Goal: Transaction & Acquisition: Purchase product/service

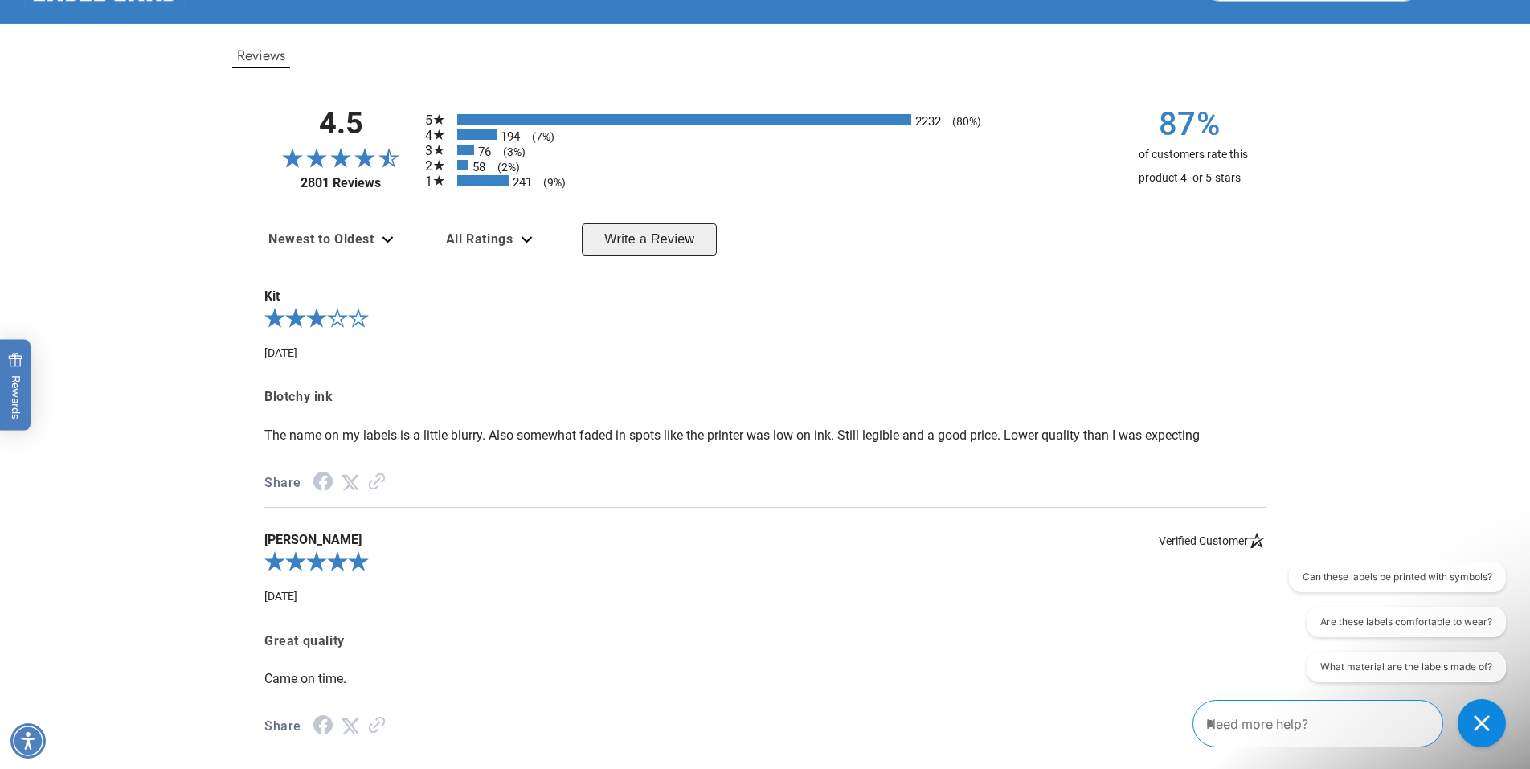
scroll to position [2307, 0]
